Goal: Check status: Check status

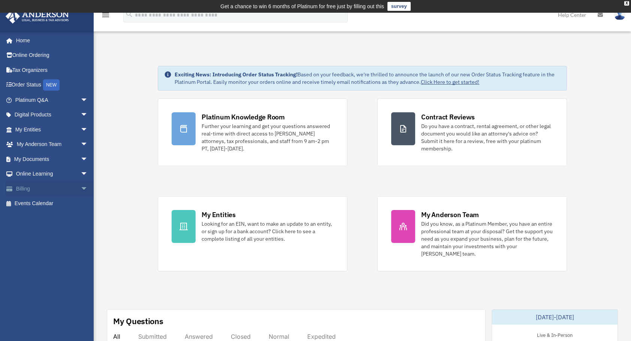
click at [45, 187] on link "Billing arrow_drop_down" at bounding box center [52, 188] width 94 height 15
click at [81, 187] on span "arrow_drop_down" at bounding box center [88, 188] width 15 height 15
click at [57, 222] on link "Past Invoices" at bounding box center [54, 218] width 89 height 15
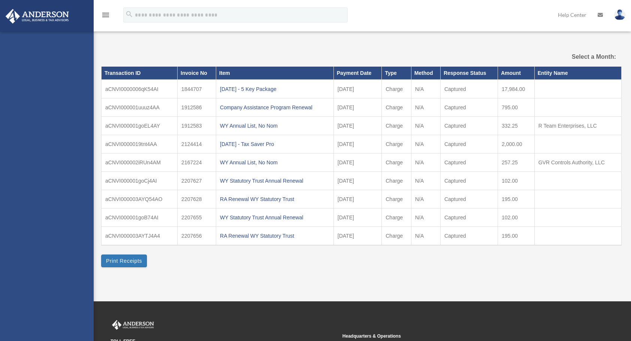
select select
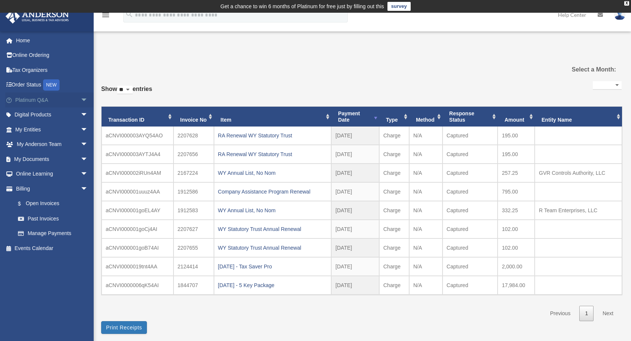
click at [47, 97] on link "Platinum Q&A arrow_drop_down" at bounding box center [52, 100] width 94 height 15
click at [81, 97] on span "arrow_drop_down" at bounding box center [88, 100] width 15 height 15
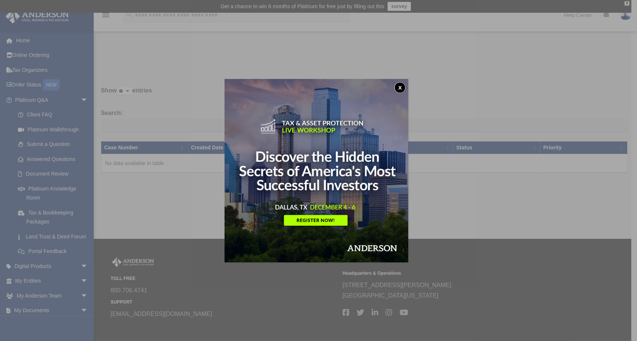
click at [402, 85] on button "x" at bounding box center [399, 87] width 11 height 11
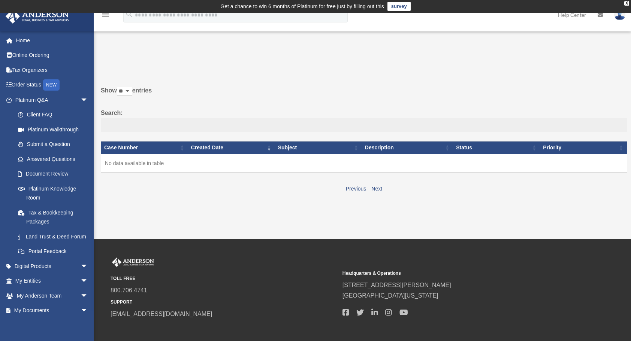
click at [618, 16] on img at bounding box center [619, 14] width 11 height 11
click at [499, 32] on link "My Profile" at bounding box center [507, 34] width 75 height 15
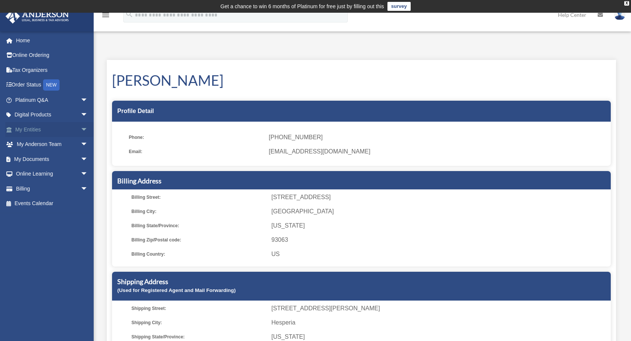
click at [82, 127] on span "arrow_drop_down" at bounding box center [88, 129] width 15 height 15
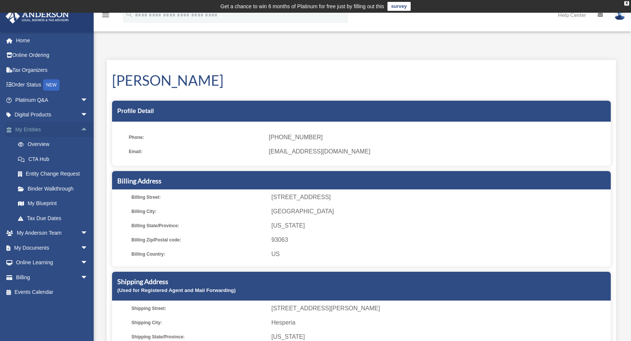
click at [82, 127] on span "arrow_drop_up" at bounding box center [88, 129] width 15 height 15
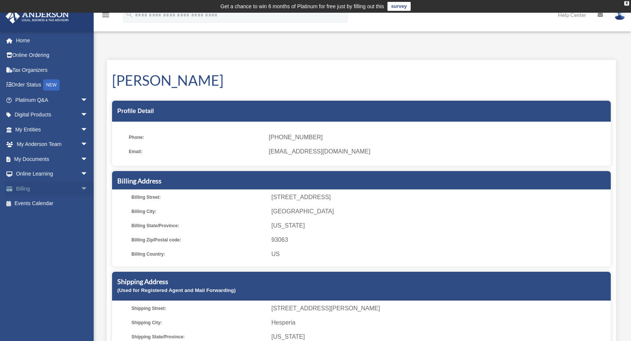
click at [81, 190] on span "arrow_drop_down" at bounding box center [88, 188] width 15 height 15
click at [54, 205] on link "$ Open Invoices" at bounding box center [54, 203] width 89 height 15
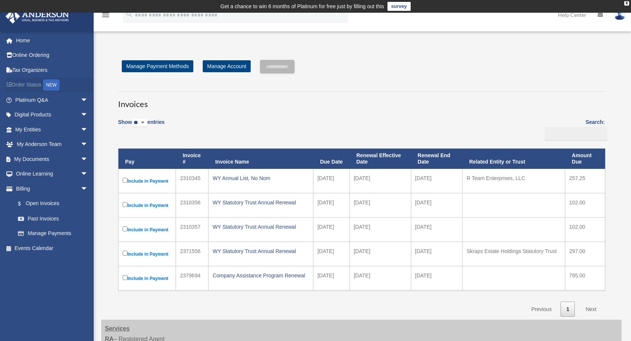
click at [32, 84] on link "Order Status NEW" at bounding box center [52, 85] width 94 height 15
